Goal: Check status: Check status

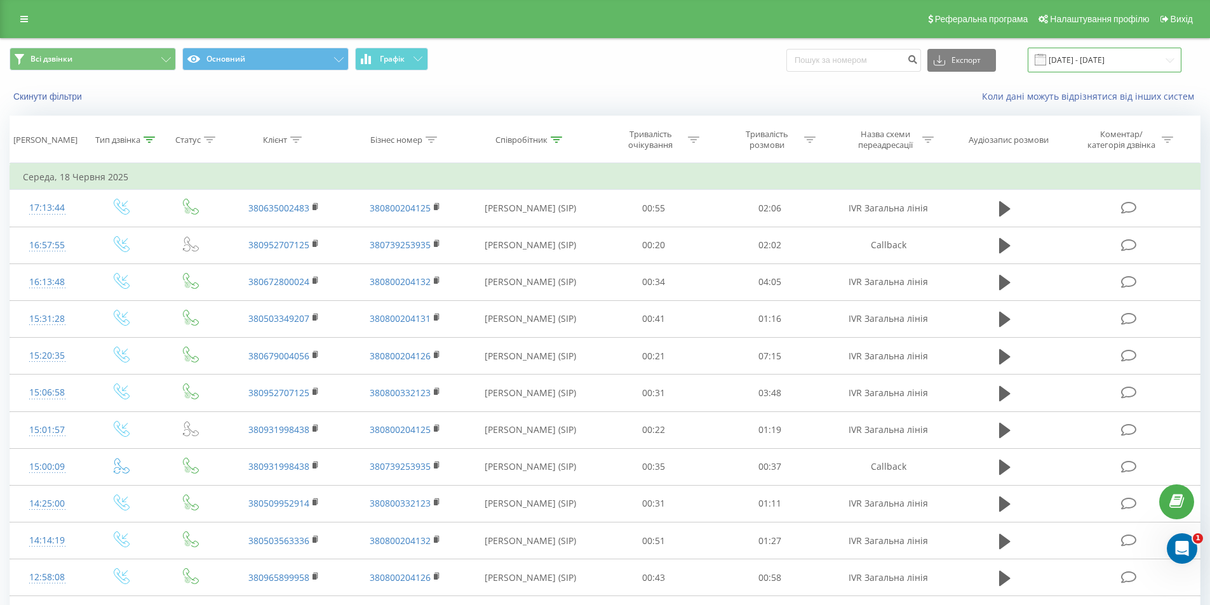
click at [1136, 58] on input "18.05.2025 - 18.06.2025" at bounding box center [1105, 60] width 154 height 25
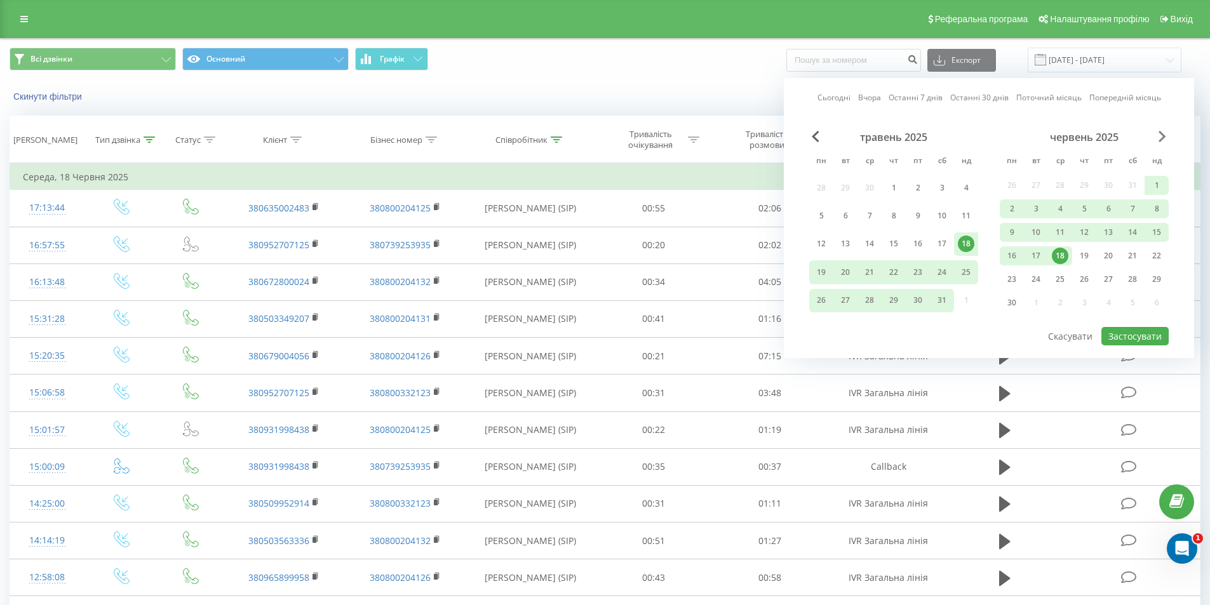
click at [1164, 138] on span "Next Month" at bounding box center [1163, 136] width 8 height 11
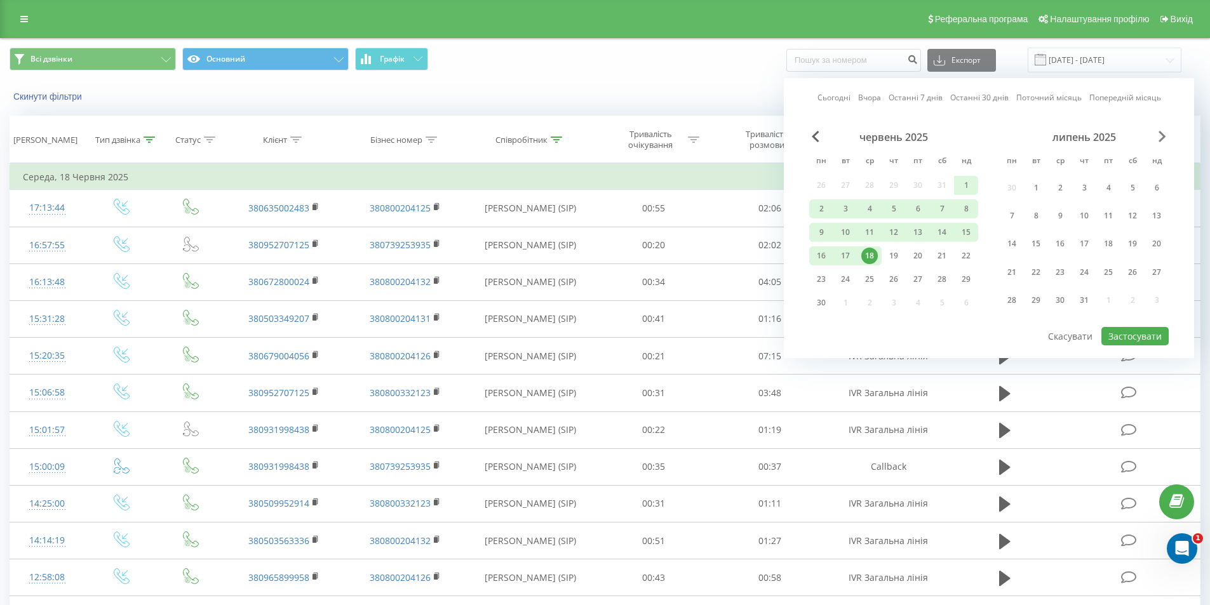
click at [1164, 138] on span "Next Month" at bounding box center [1163, 136] width 8 height 11
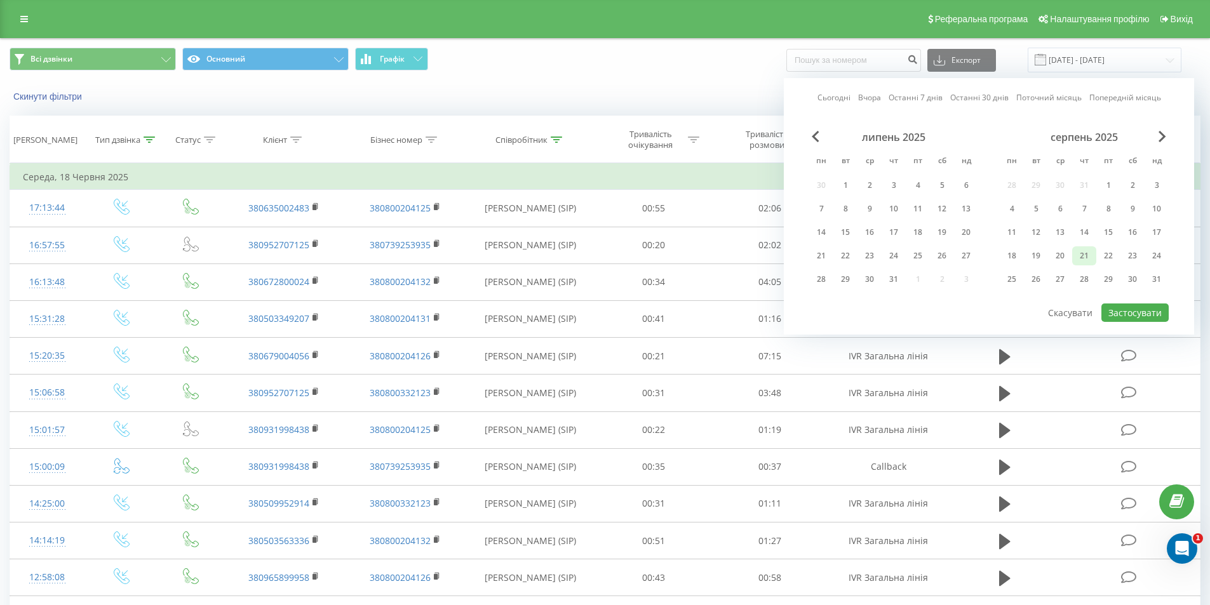
click at [1084, 255] on div "21" at bounding box center [1084, 256] width 17 height 17
click at [1140, 307] on button "Застосувати" at bounding box center [1134, 313] width 67 height 18
type input "[DATE] - [DATE]"
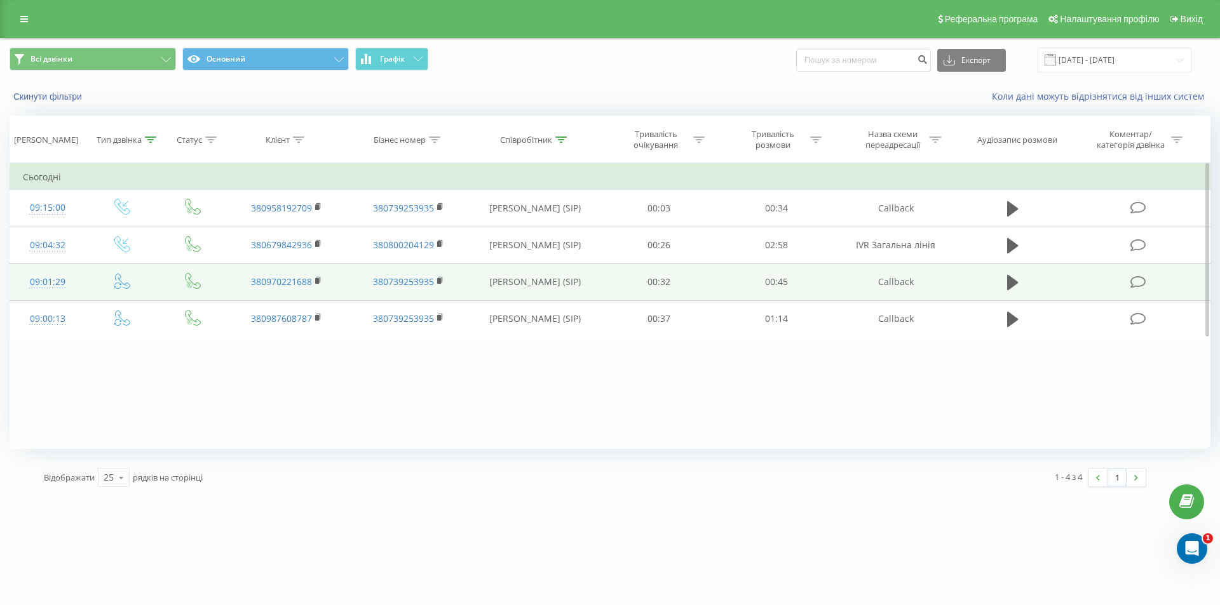
click at [536, 285] on td "[PERSON_NAME] (SIP)" at bounding box center [534, 282] width 131 height 37
